Goal: Transaction & Acquisition: Purchase product/service

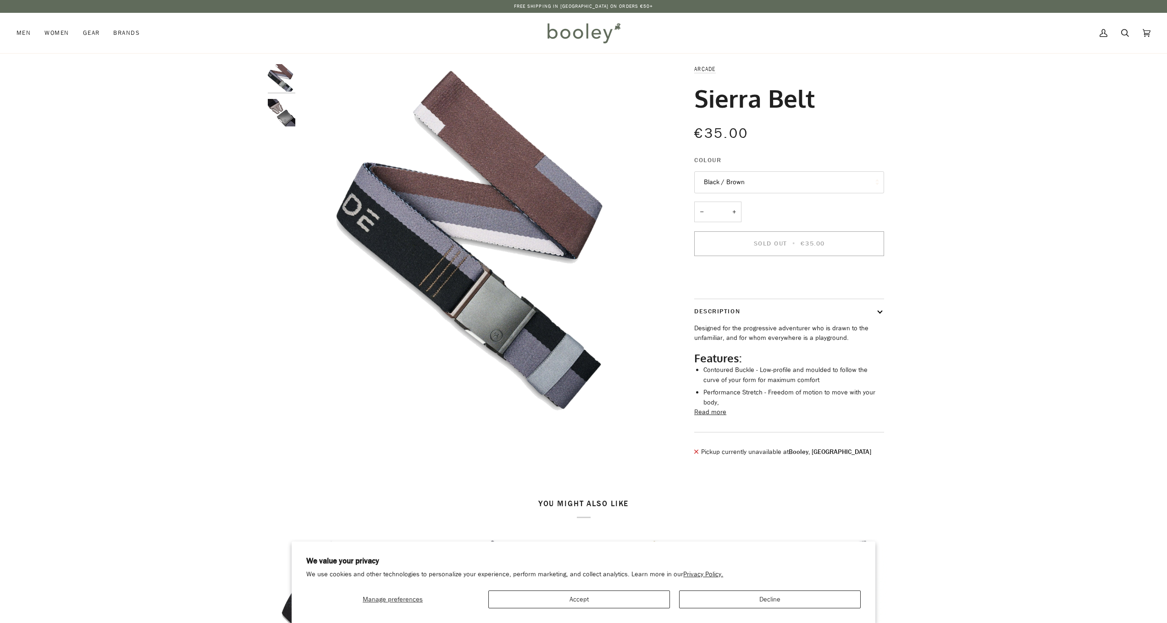
click at [721, 597] on button "Decline" at bounding box center [770, 600] width 182 height 18
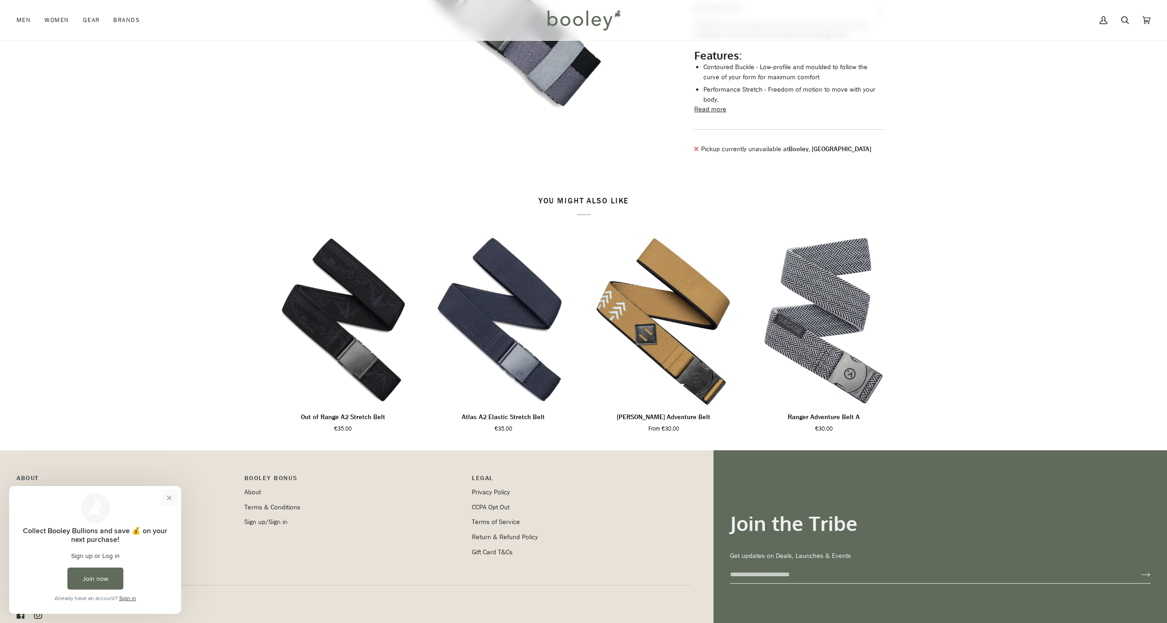
click at [172, 498] on button "Close prompt" at bounding box center [169, 498] width 17 height 17
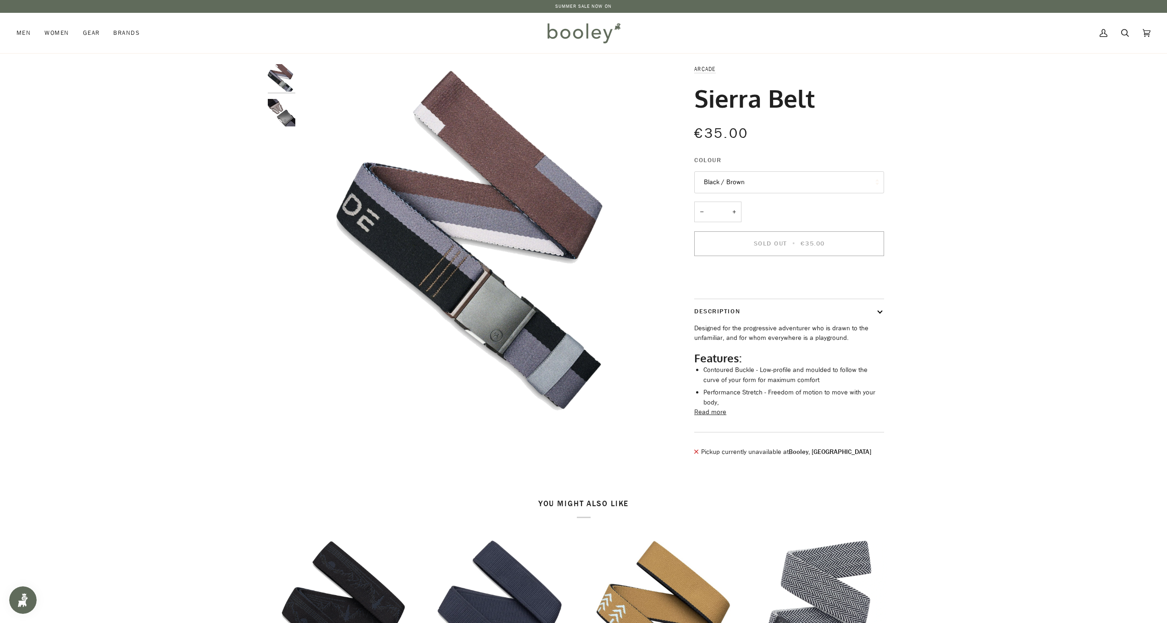
scroll to position [273, 0]
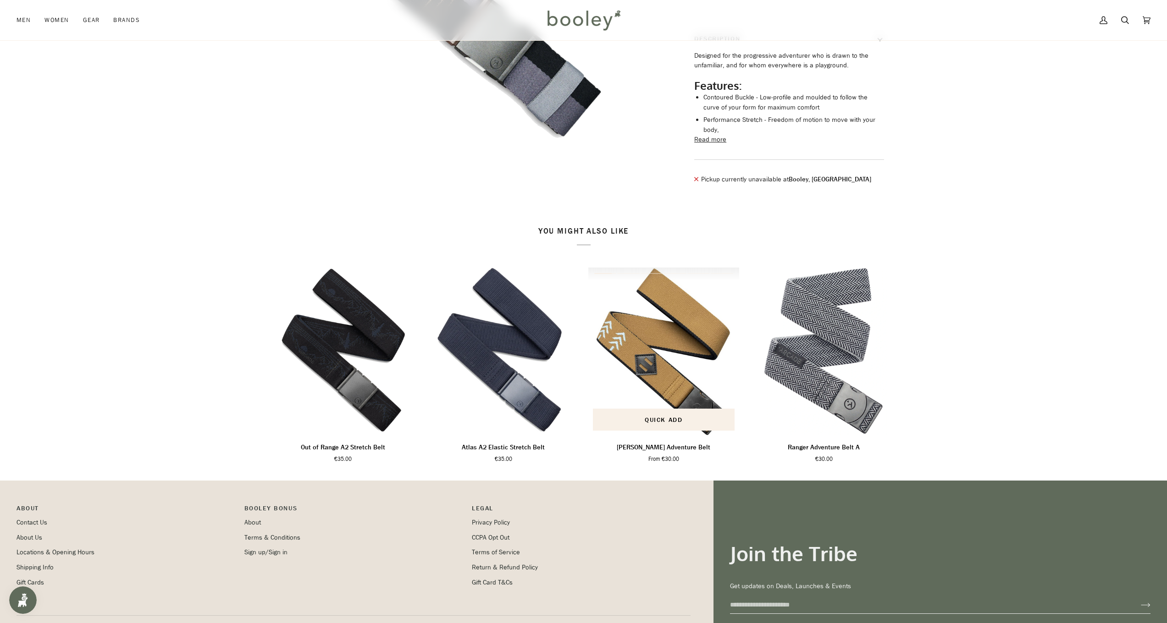
click at [688, 345] on img "Blackwood Adventure Belt" at bounding box center [663, 352] width 151 height 168
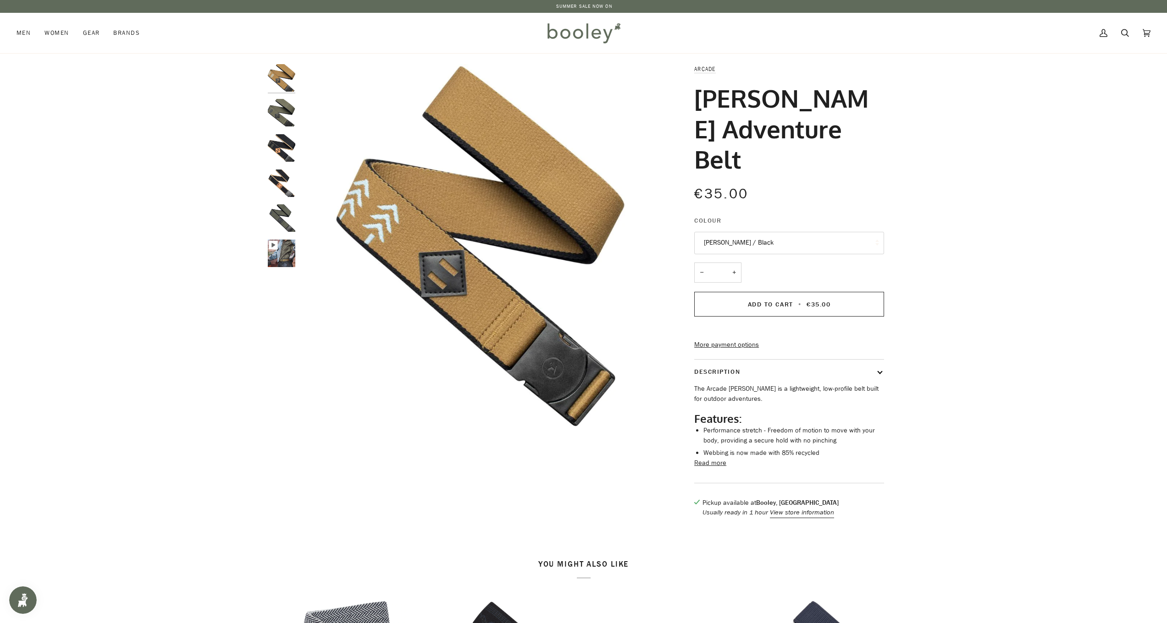
click at [714, 458] on button "Read more" at bounding box center [710, 463] width 32 height 10
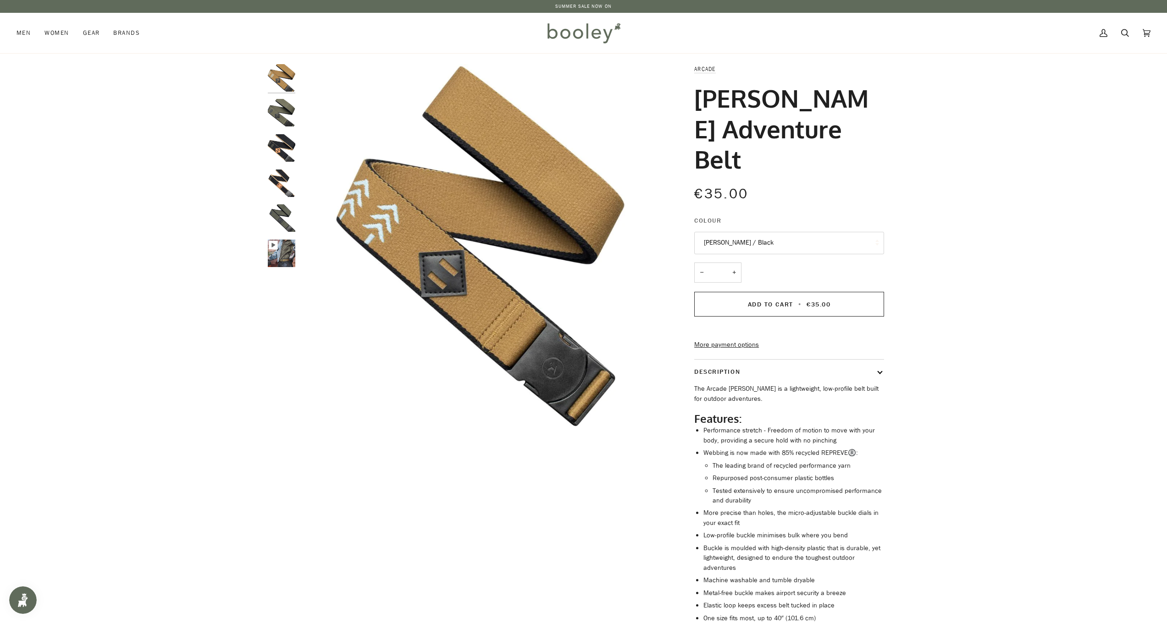
scroll to position [69, 0]
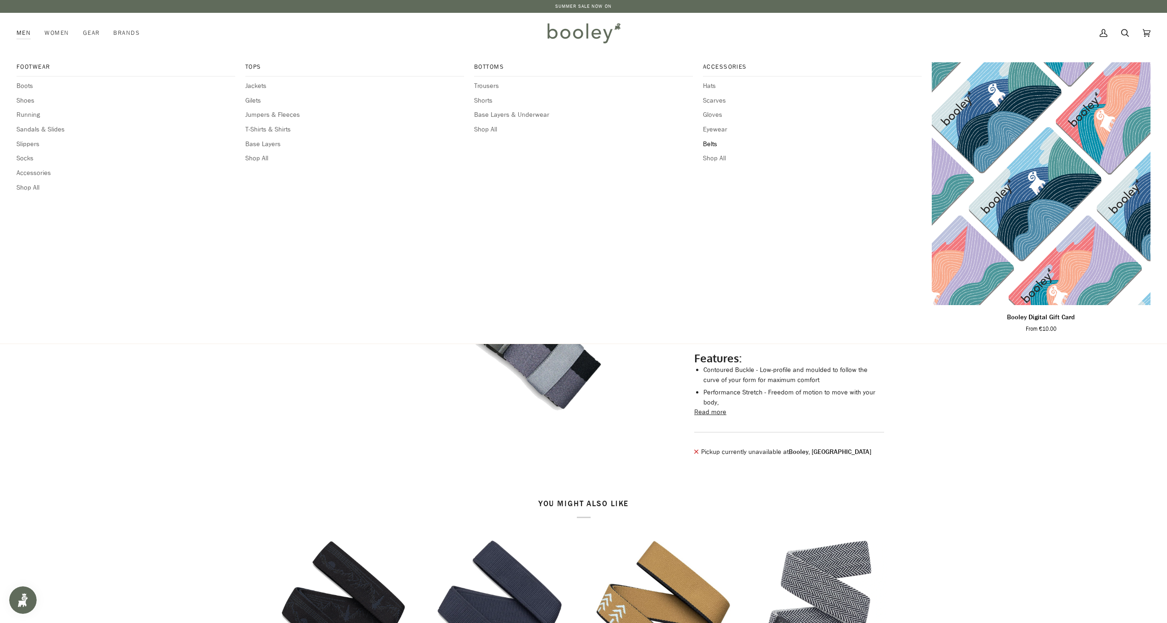
click at [709, 141] on span "Belts" at bounding box center [812, 144] width 219 height 10
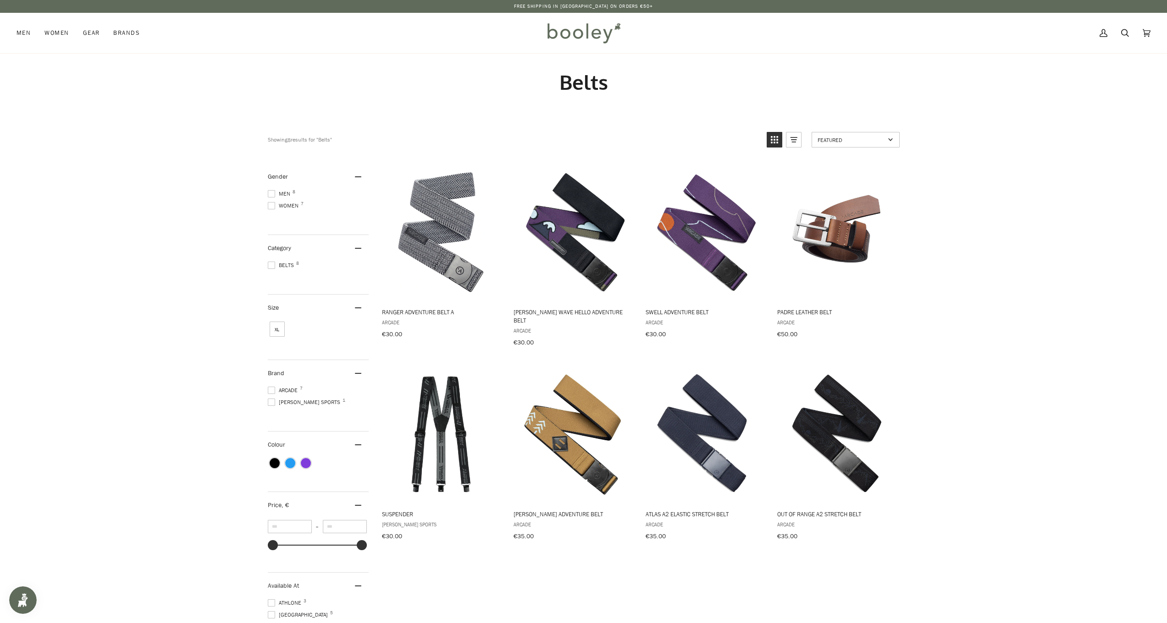
click at [270, 194] on span at bounding box center [271, 193] width 7 height 7
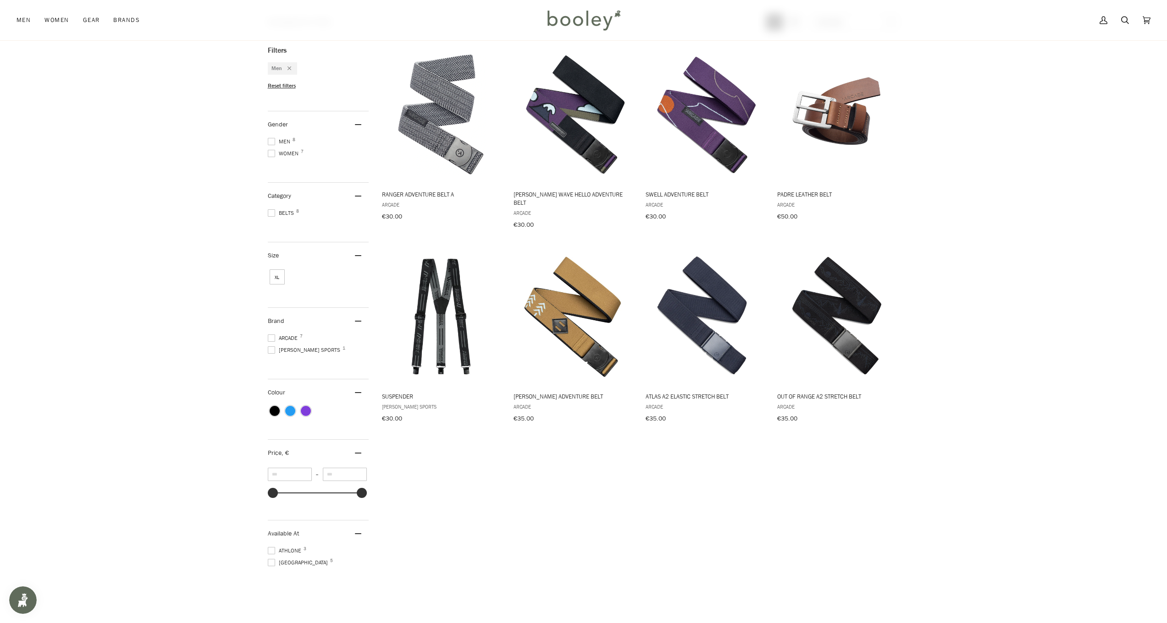
scroll to position [174, 0]
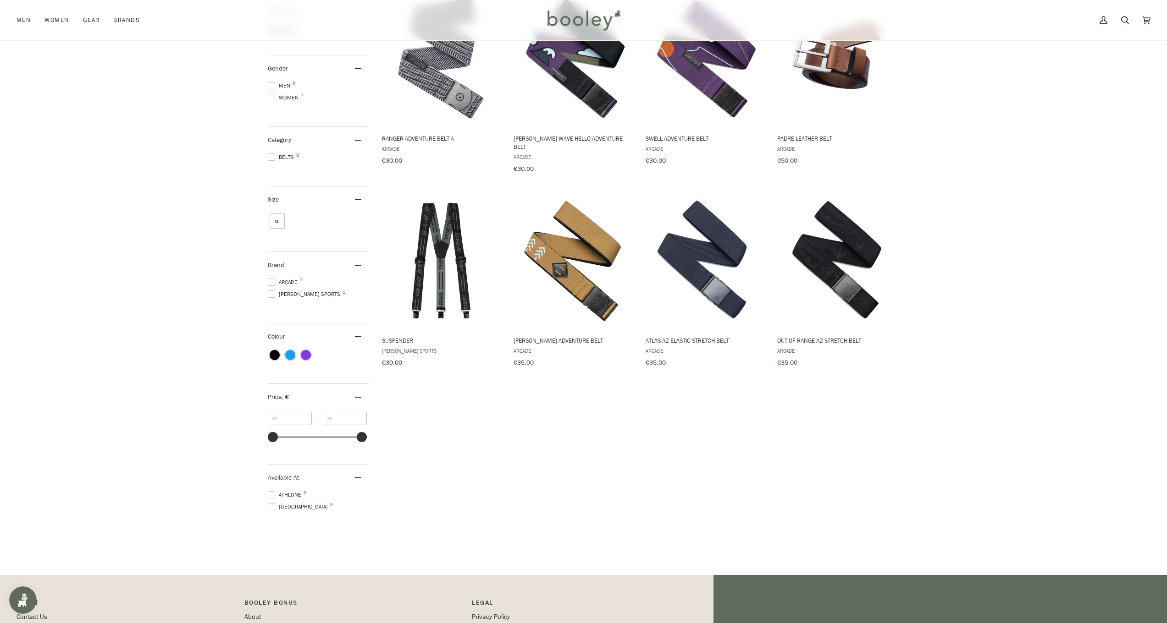
click at [270, 503] on span at bounding box center [271, 506] width 7 height 7
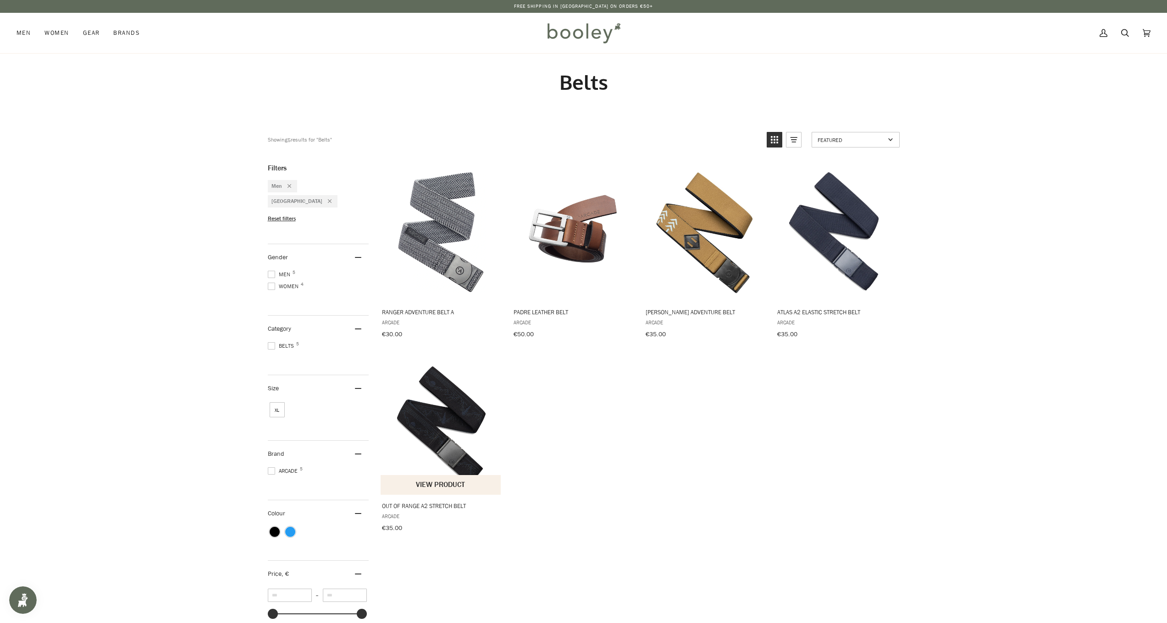
click at [457, 443] on img "Out of Range A2 Stretch Belt" at bounding box center [440, 426] width 121 height 121
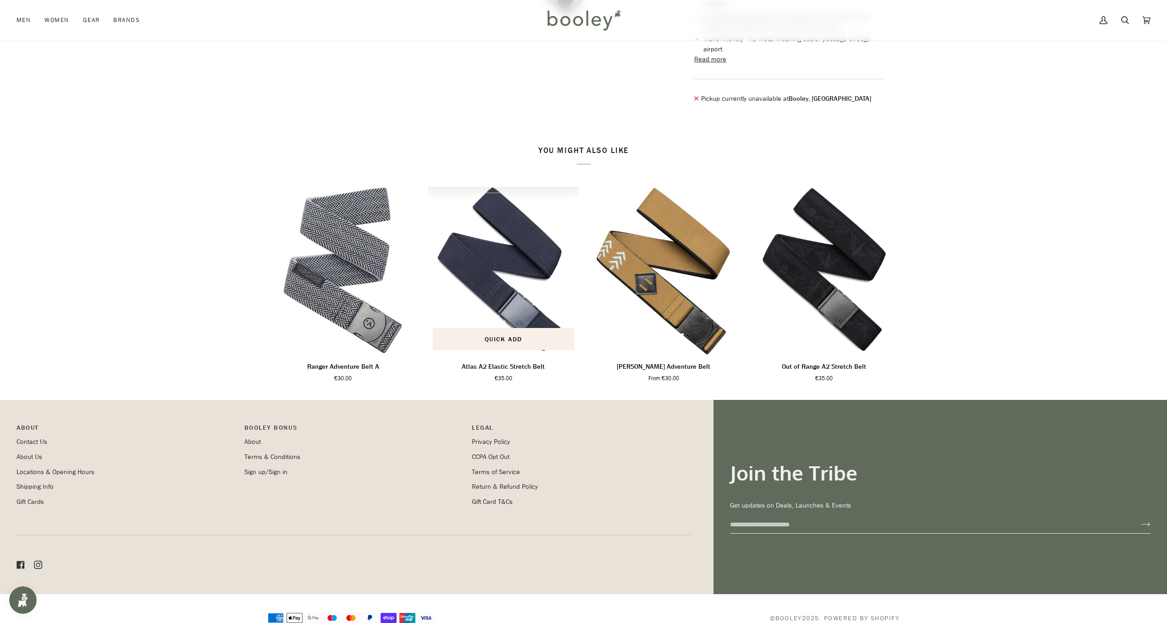
click at [525, 318] on img "Atlas A2 Elastic Stretch Belt" at bounding box center [503, 271] width 151 height 168
